Goal: Task Accomplishment & Management: Use online tool/utility

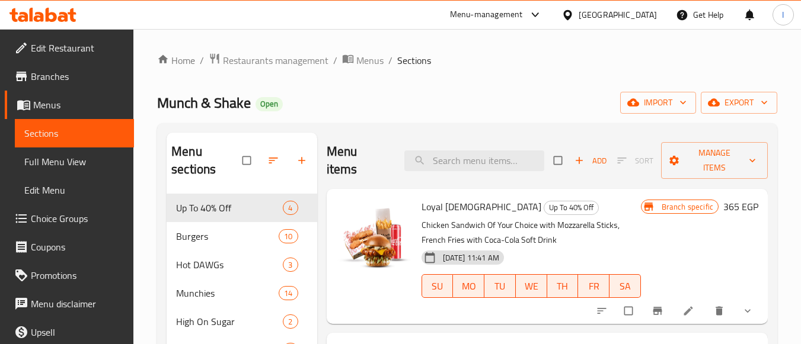
click at [616, 4] on div "[GEOGRAPHIC_DATA]" at bounding box center [609, 15] width 114 height 28
click at [571, 11] on icon at bounding box center [567, 14] width 8 height 10
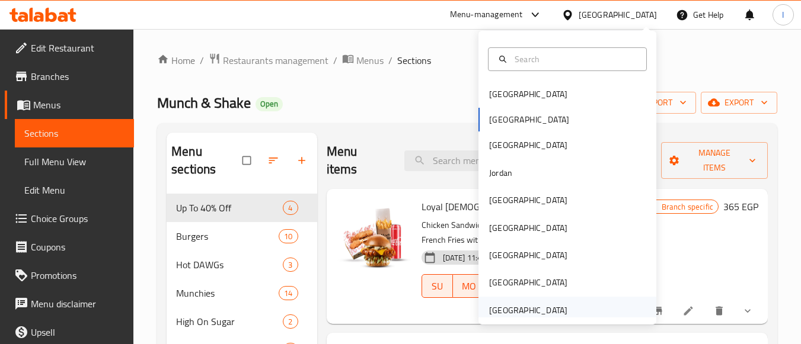
click at [550, 314] on div "[GEOGRAPHIC_DATA]" at bounding box center [528, 310] width 78 height 13
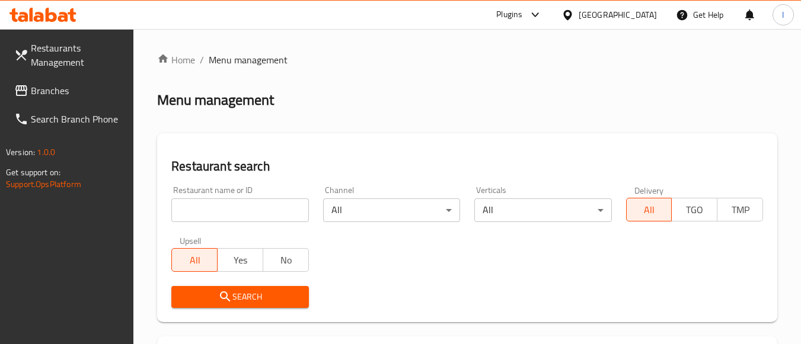
click at [520, 8] on div "Plugins" at bounding box center [509, 15] width 26 height 14
click at [465, 134] on div "Restaurant-Management" at bounding box center [422, 134] width 93 height 13
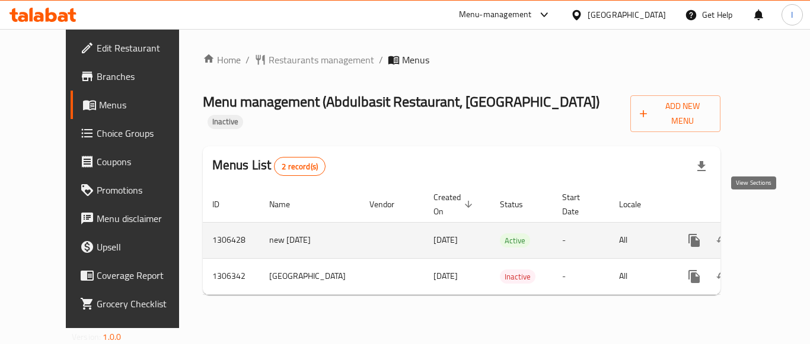
click at [772, 234] on icon "enhanced table" at bounding box center [779, 241] width 14 height 14
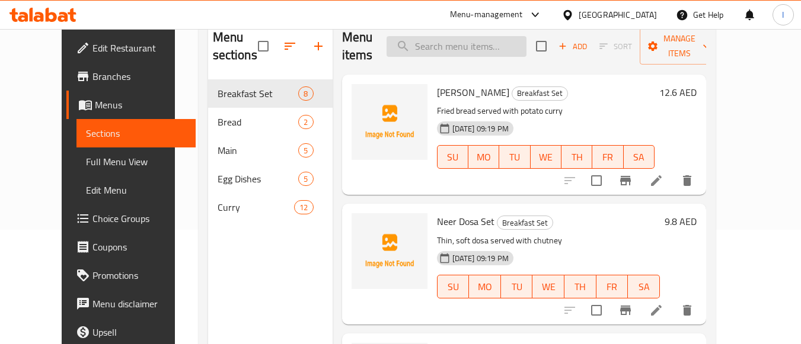
scroll to position [47, 0]
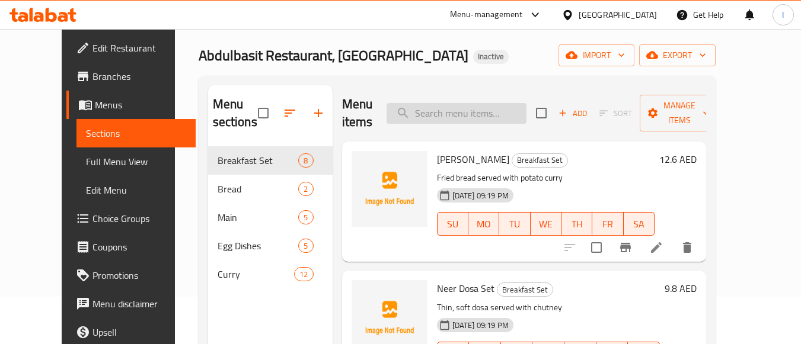
click at [459, 117] on input "search" at bounding box center [456, 113] width 140 height 21
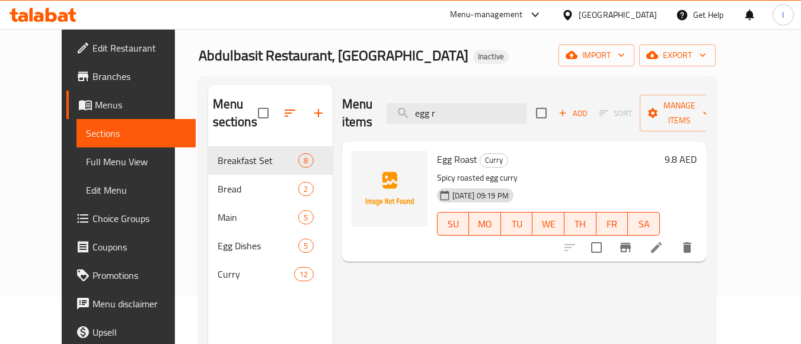
type input "egg r"
